Goal: Task Accomplishment & Management: Manage account settings

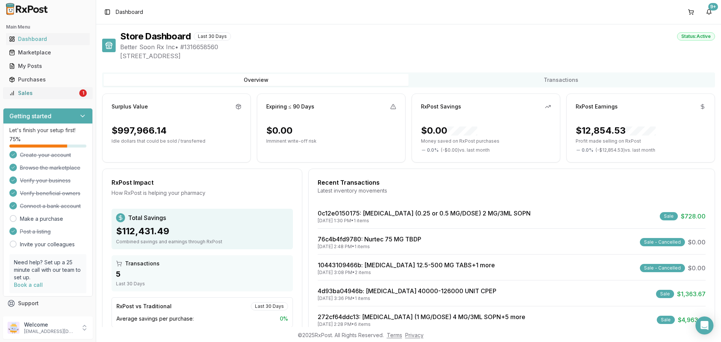
click at [63, 95] on div "Sales" at bounding box center [43, 93] width 69 height 8
click at [47, 92] on div "Sales" at bounding box center [43, 93] width 69 height 8
click at [51, 91] on div "Sales" at bounding box center [43, 93] width 69 height 8
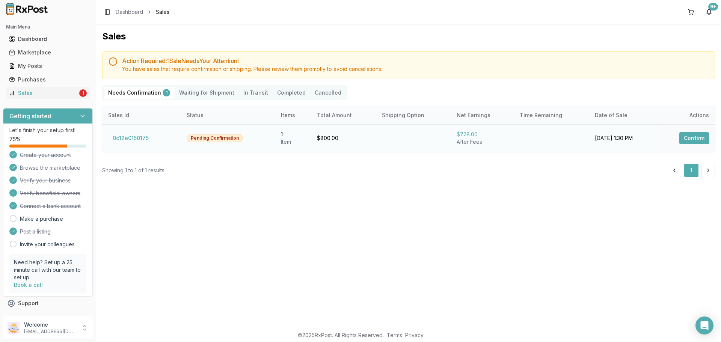
click at [695, 140] on button "Confirm" at bounding box center [694, 138] width 30 height 12
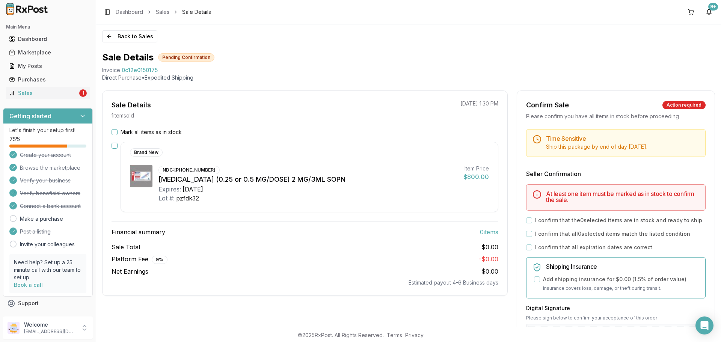
click at [112, 131] on button "Mark all items as in stock" at bounding box center [115, 132] width 6 height 6
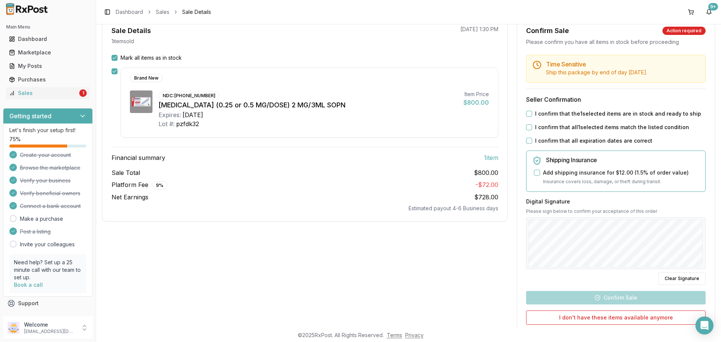
scroll to position [75, 0]
click at [529, 113] on button "I confirm that the 1 selected items are in stock and ready to ship" at bounding box center [529, 113] width 6 height 6
click at [528, 127] on button "I confirm that all 1 selected items match the listed condition" at bounding box center [529, 127] width 6 height 6
click at [529, 139] on button "I confirm that all expiration dates are correct" at bounding box center [529, 140] width 6 height 6
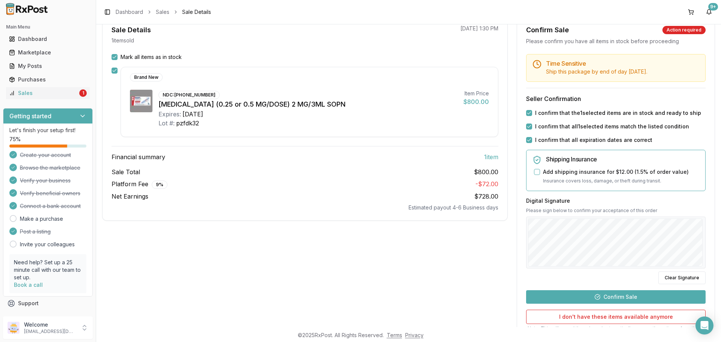
click at [650, 300] on button "Confirm Sale" at bounding box center [615, 297] width 179 height 14
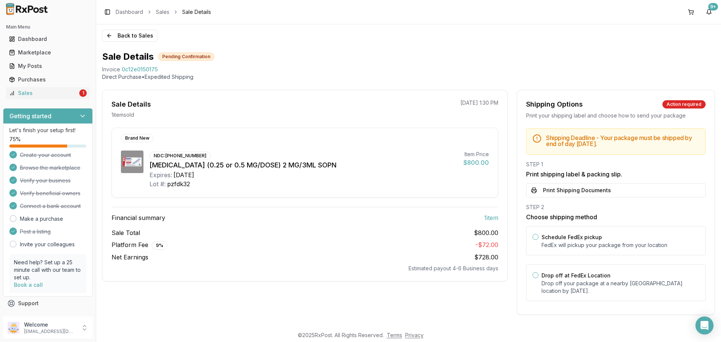
scroll to position [1, 0]
click at [617, 186] on button "Print Shipping Documents" at bounding box center [615, 190] width 179 height 14
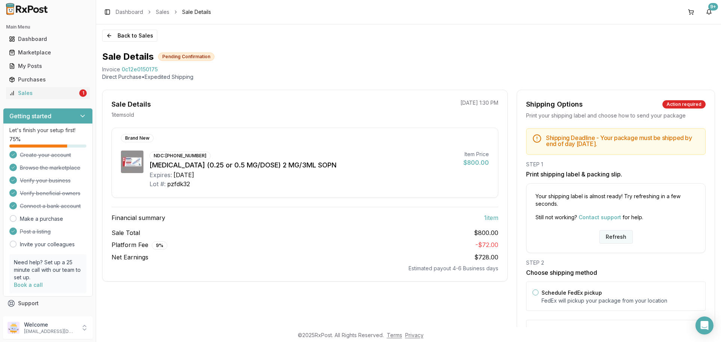
click at [616, 236] on button "Refresh" at bounding box center [615, 237] width 33 height 14
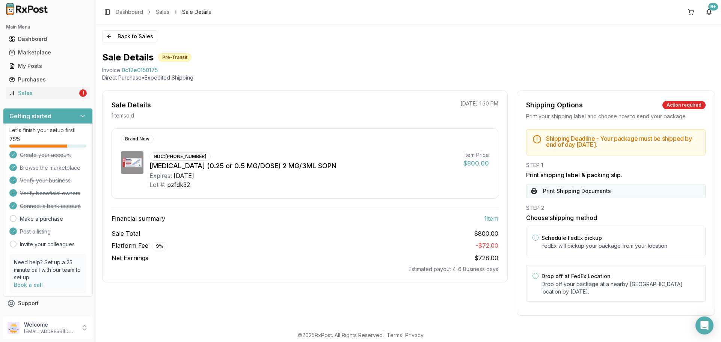
click at [586, 196] on button "Print Shipping Documents" at bounding box center [615, 191] width 179 height 14
click at [36, 89] on link "Sales 1" at bounding box center [48, 93] width 84 height 14
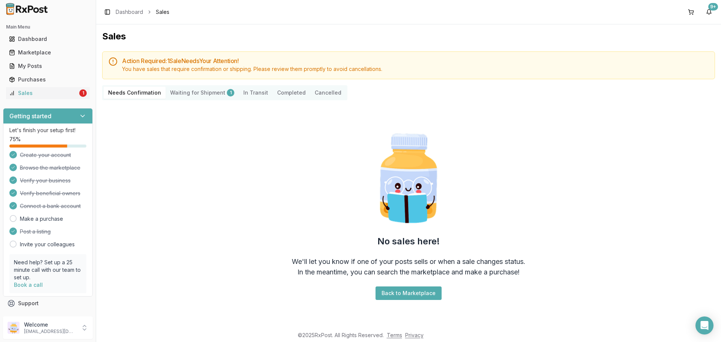
click at [178, 91] on Shipment "Waiting for Shipment 1" at bounding box center [202, 93] width 73 height 12
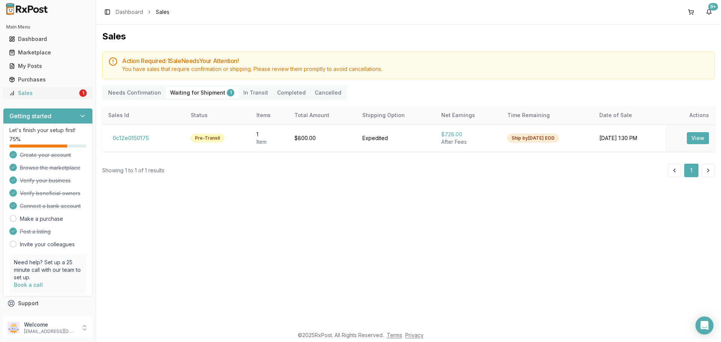
click at [44, 95] on div "Sales" at bounding box center [43, 93] width 69 height 8
